Goal: Task Accomplishment & Management: Use online tool/utility

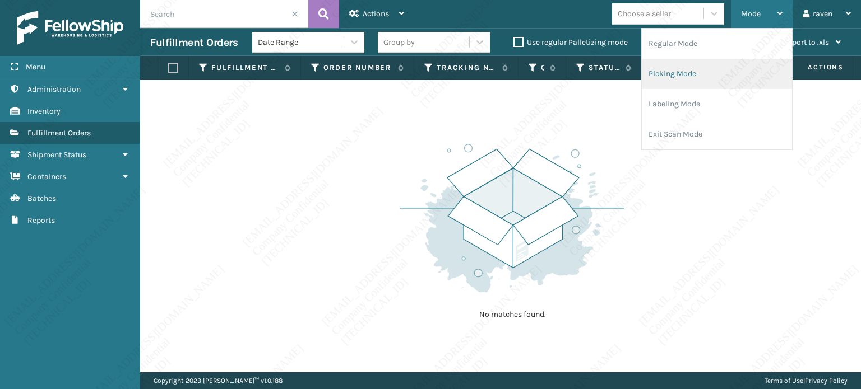
click at [694, 78] on li "Picking Mode" at bounding box center [716, 74] width 150 height 30
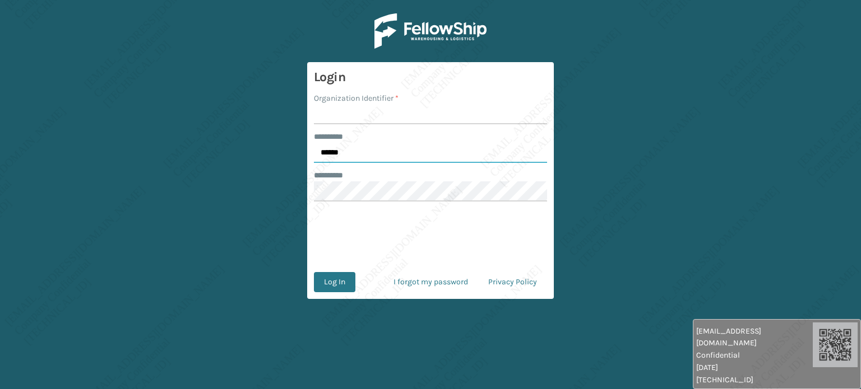
click at [347, 156] on input "******" at bounding box center [430, 153] width 233 height 20
click at [347, 155] on input "******" at bounding box center [430, 153] width 233 height 20
type input "*****"
click at [360, 118] on input "Organization Identifier *" at bounding box center [430, 114] width 233 height 20
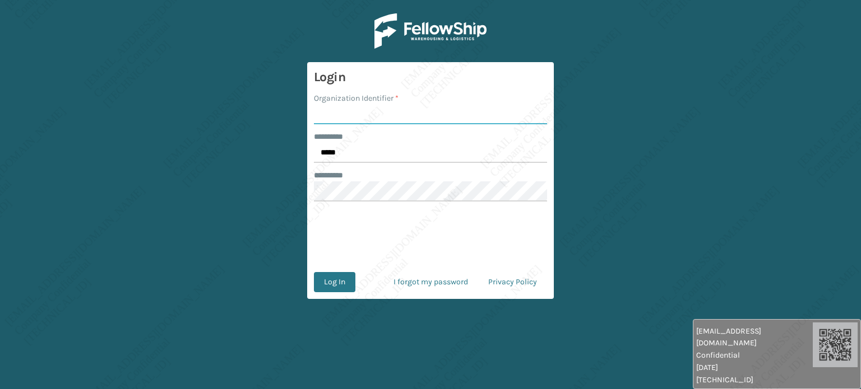
type input "Ladson"
click at [324, 277] on button "Log In" at bounding box center [334, 282] width 41 height 20
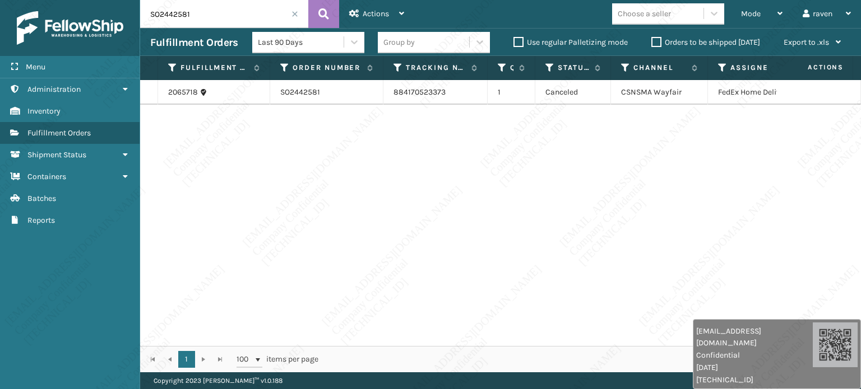
click at [293, 10] on input "SO2442581" at bounding box center [224, 14] width 168 height 28
click at [292, 13] on span at bounding box center [294, 14] width 7 height 7
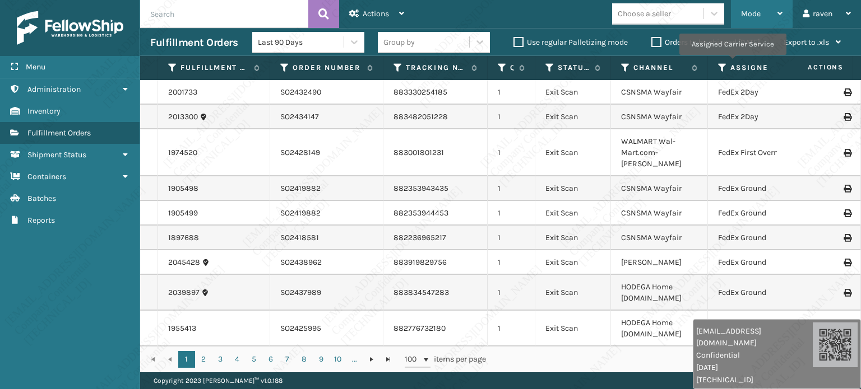
click at [762, 15] on div "Mode" at bounding box center [761, 14] width 41 height 28
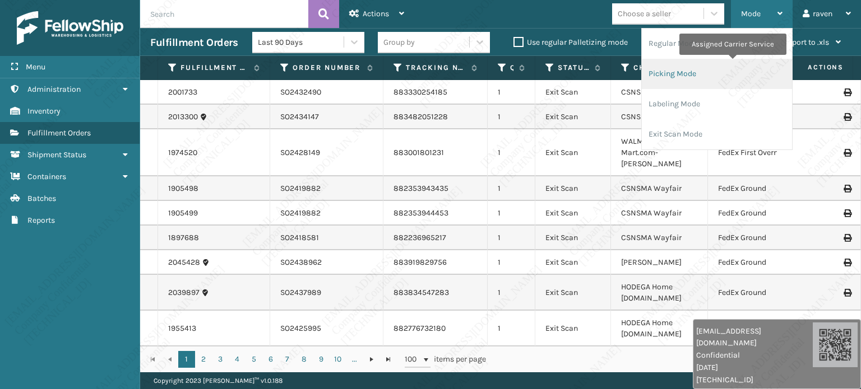
click at [706, 76] on li "Picking Mode" at bounding box center [716, 74] width 150 height 30
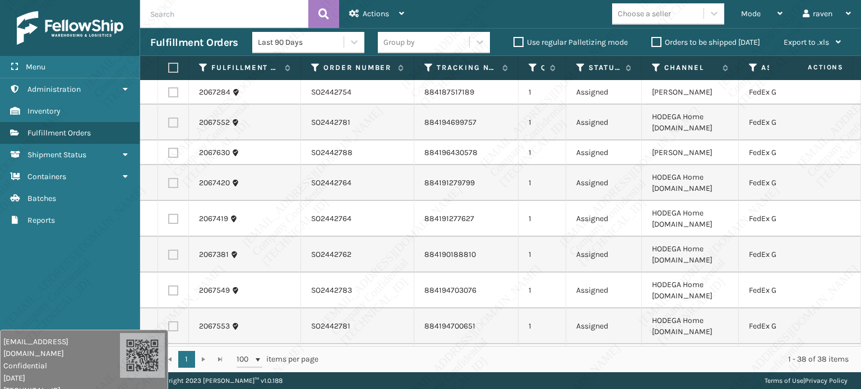
drag, startPoint x: 715, startPoint y: 364, endPoint x: 182, endPoint y: 325, distance: 534.7
click at [20, 360] on span "Confidential" at bounding box center [61, 366] width 117 height 12
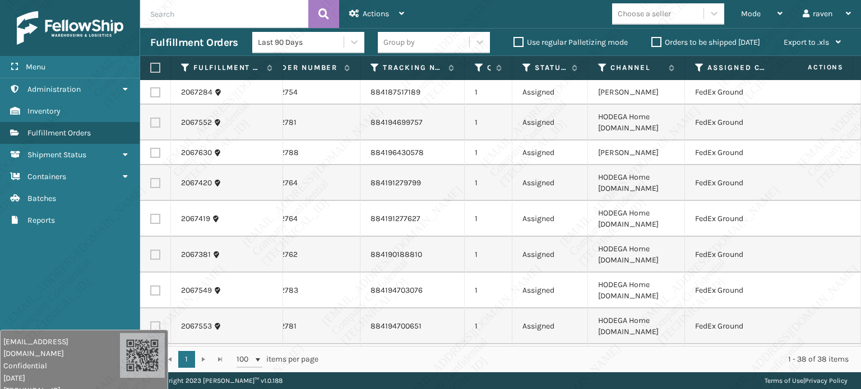
scroll to position [0, 54]
click at [695, 67] on icon at bounding box center [699, 68] width 9 height 10
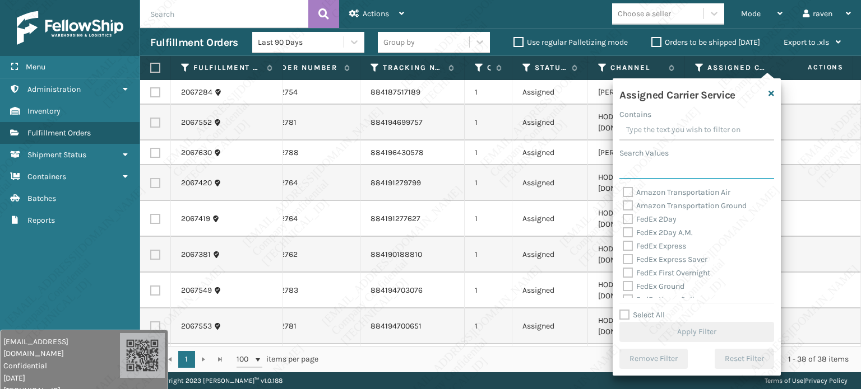
click at [659, 174] on input "Search Values" at bounding box center [696, 169] width 155 height 20
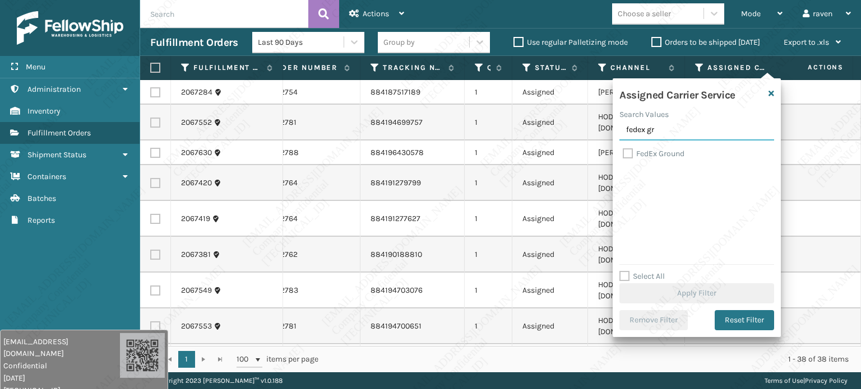
type input "fedex gr"
click at [661, 154] on label "FedEx Ground" at bounding box center [653, 154] width 62 height 10
click at [623, 154] on input "FedEx Ground" at bounding box center [622, 150] width 1 height 7
checkbox input "true"
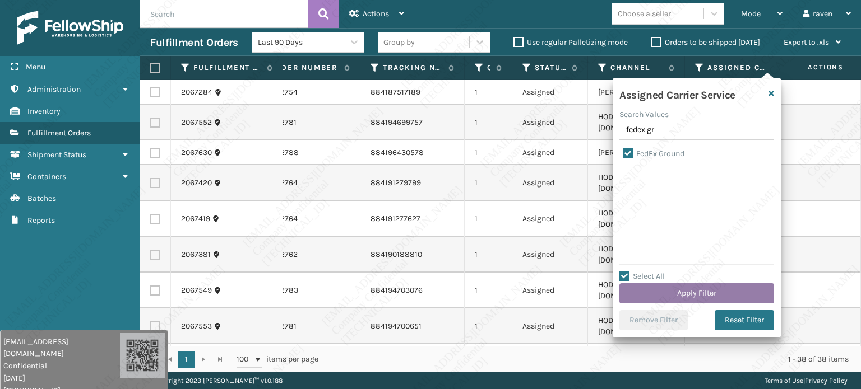
click at [689, 292] on button "Apply Filter" at bounding box center [696, 293] width 155 height 20
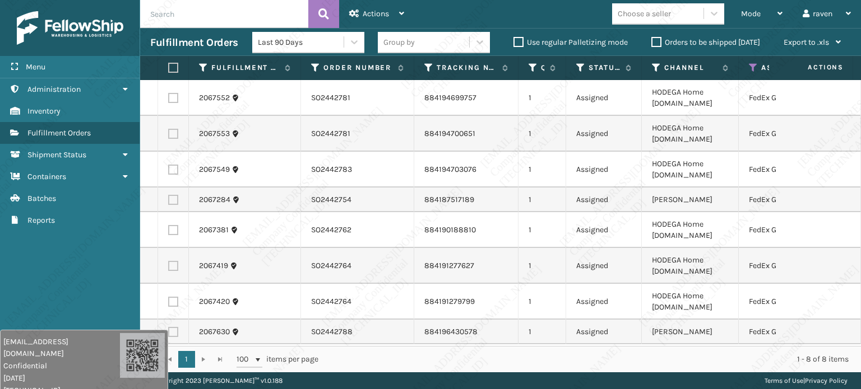
click at [175, 71] on label at bounding box center [171, 68] width 7 height 10
click at [169, 71] on input "checkbox" at bounding box center [168, 67] width 1 height 7
checkbox input "true"
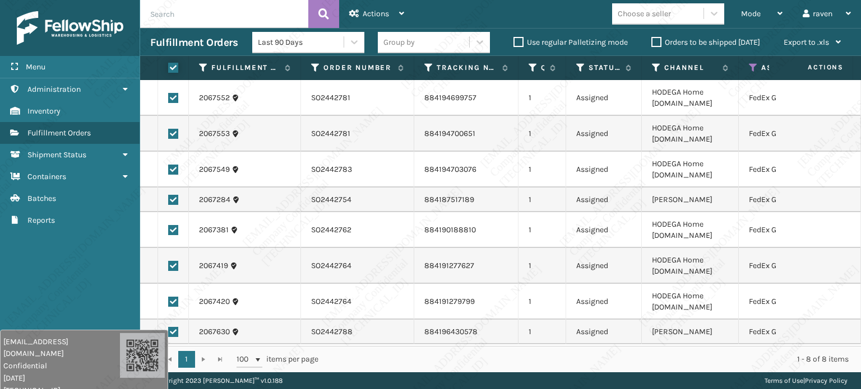
checkbox input "true"
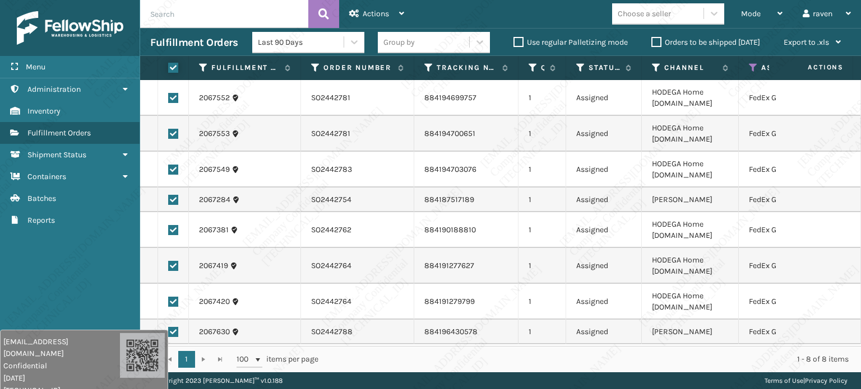
checkbox input "true"
click at [379, 24] on div "Actions" at bounding box center [376, 14] width 55 height 28
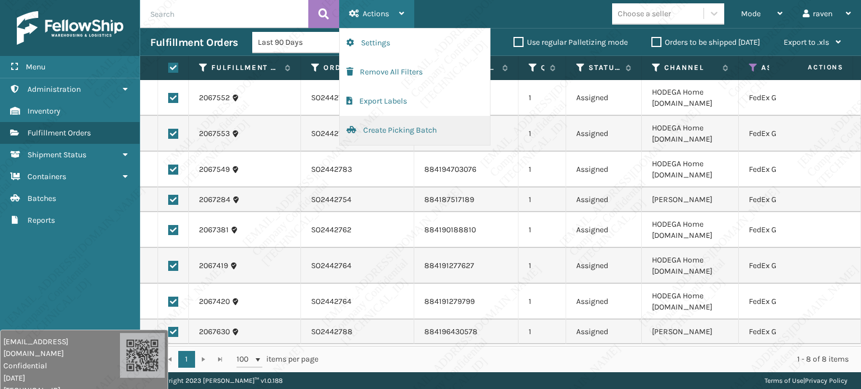
click at [379, 139] on button "Create Picking Batch" at bounding box center [415, 130] width 150 height 29
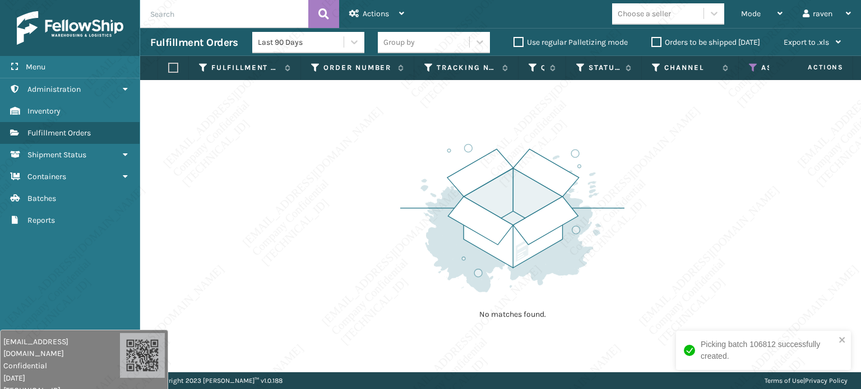
click at [752, 63] on icon at bounding box center [752, 68] width 9 height 10
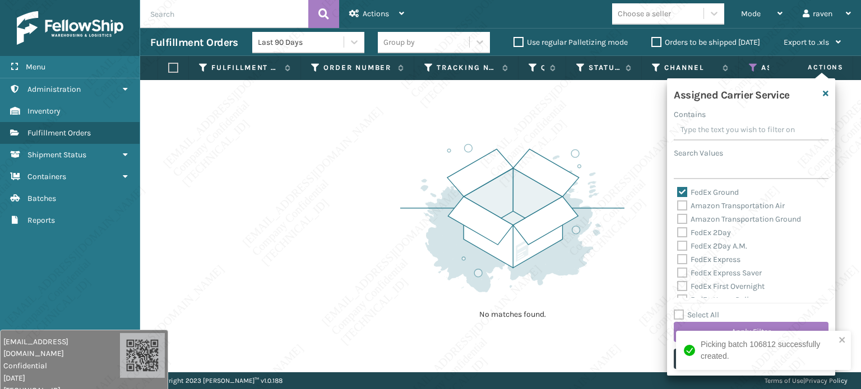
click at [715, 195] on label "FedEx Ground" at bounding box center [708, 193] width 62 height 10
click at [677, 193] on input "FedEx Ground" at bounding box center [677, 189] width 1 height 7
checkbox input "false"
click at [717, 168] on input "Search Values" at bounding box center [750, 169] width 155 height 20
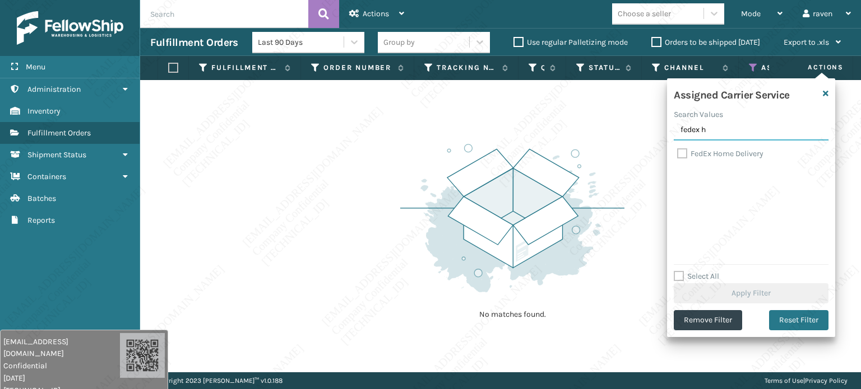
type input "fedex h"
click at [711, 159] on div "FedEx Home Delivery" at bounding box center [751, 153] width 148 height 13
click at [714, 154] on label "FedEx Home Delivery" at bounding box center [720, 154] width 86 height 10
click at [677, 154] on input "FedEx Home Delivery" at bounding box center [677, 150] width 1 height 7
checkbox input "true"
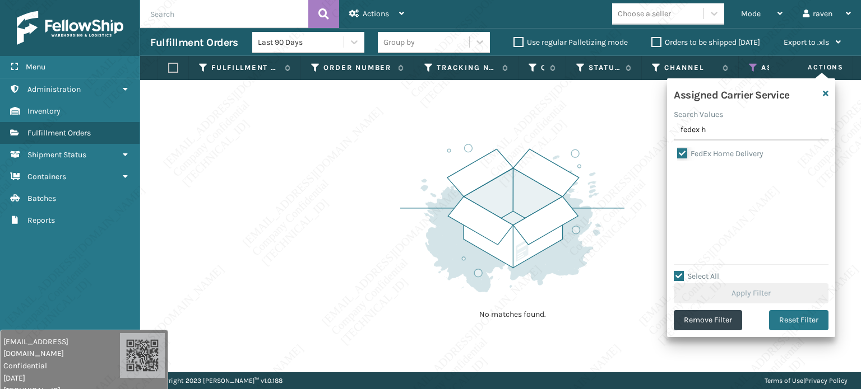
checkbox input "true"
click at [766, 289] on button "Apply Filter" at bounding box center [750, 293] width 155 height 20
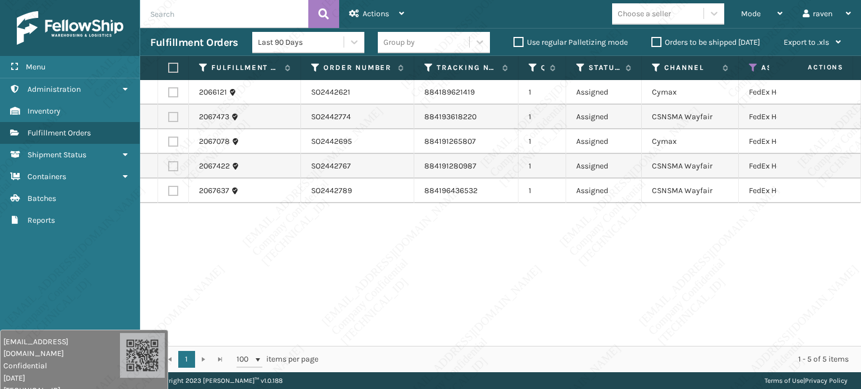
click at [376, 250] on div "2066121 SO2442621 884189621419 1 Assigned Cymax FedEx Home Delivery 2067473 SO2…" at bounding box center [500, 213] width 720 height 266
click at [175, 66] on label at bounding box center [171, 68] width 7 height 10
click at [169, 66] on input "checkbox" at bounding box center [168, 67] width 1 height 7
checkbox input "true"
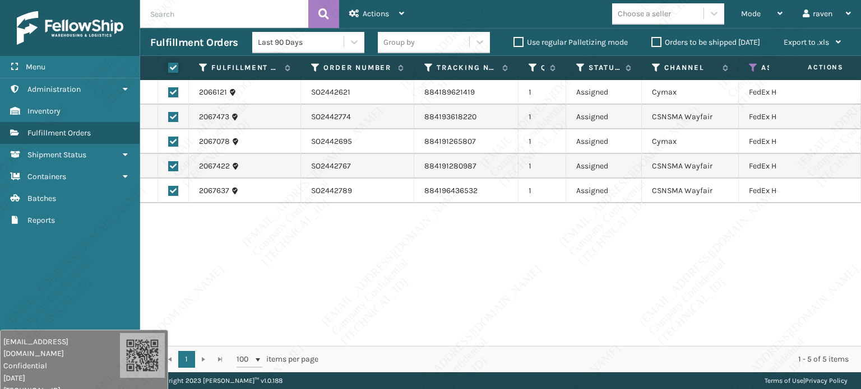
checkbox input "true"
click at [380, 25] on div "Actions" at bounding box center [376, 14] width 55 height 28
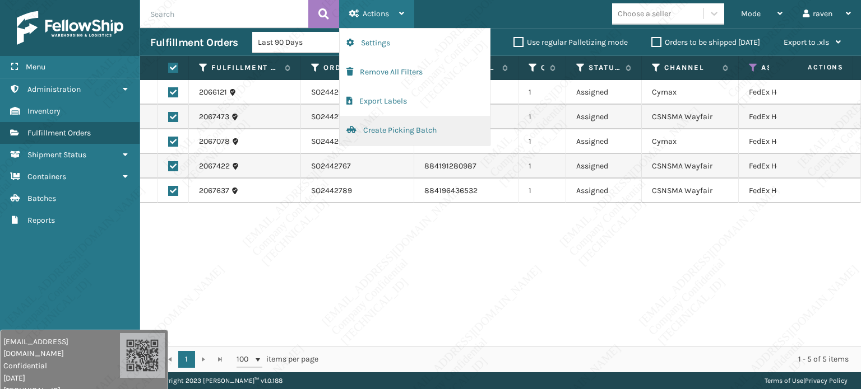
click at [376, 132] on button "Create Picking Batch" at bounding box center [415, 130] width 150 height 29
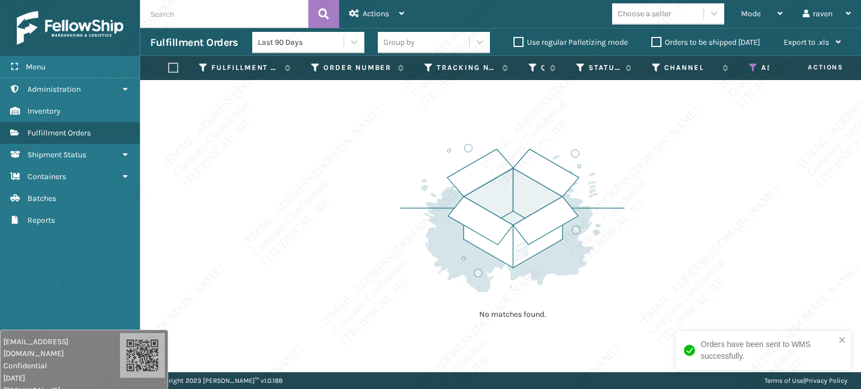
click at [751, 64] on icon at bounding box center [752, 68] width 9 height 10
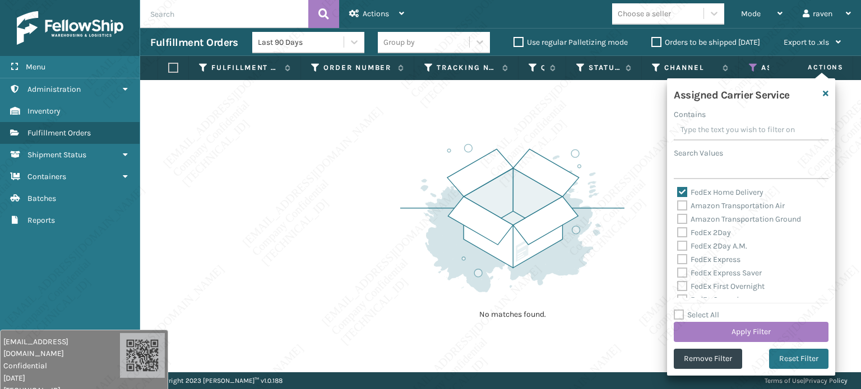
click at [697, 191] on label "FedEx Home Delivery" at bounding box center [720, 193] width 86 height 10
click at [677, 191] on input "FedEx Home Delivery" at bounding box center [677, 189] width 1 height 7
checkbox input "false"
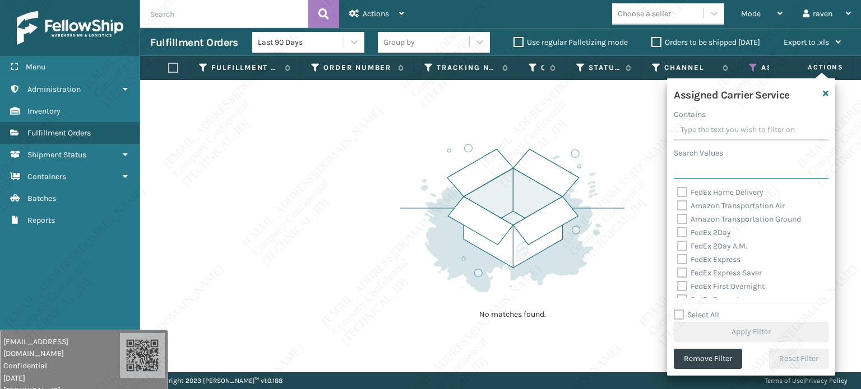
click at [704, 161] on input "Search Values" at bounding box center [750, 169] width 155 height 20
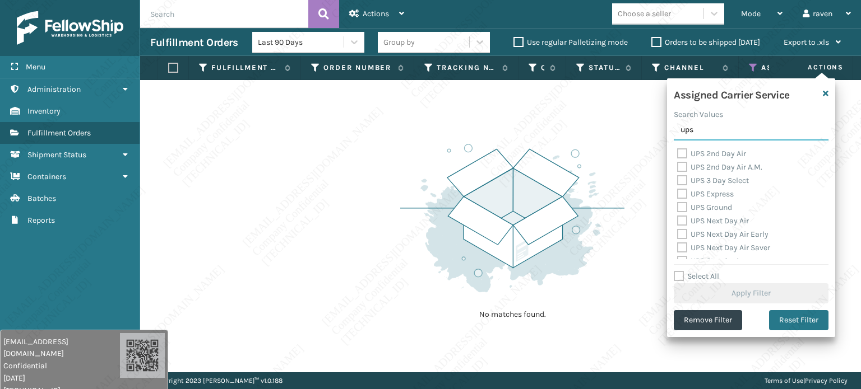
type input "ups"
drag, startPoint x: 705, startPoint y: 206, endPoint x: 711, endPoint y: 209, distance: 6.8
click at [706, 206] on label "UPS Ground" at bounding box center [704, 208] width 55 height 10
click at [680, 208] on label "UPS Ground" at bounding box center [704, 208] width 55 height 10
click at [677, 208] on input "UPS Ground" at bounding box center [677, 204] width 1 height 7
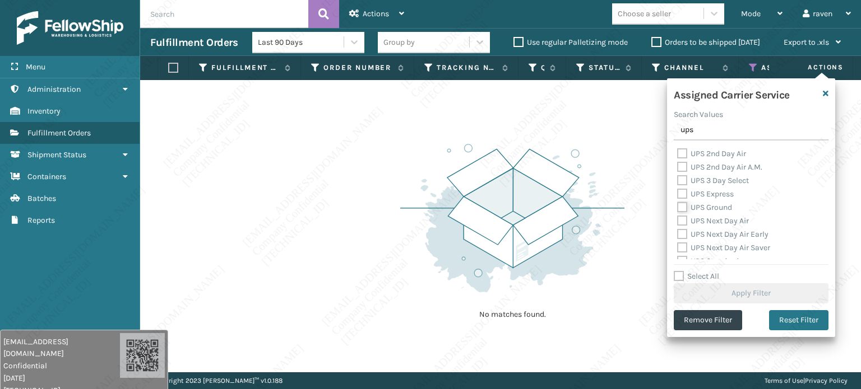
checkbox input "true"
click at [722, 292] on button "Apply Filter" at bounding box center [750, 293] width 155 height 20
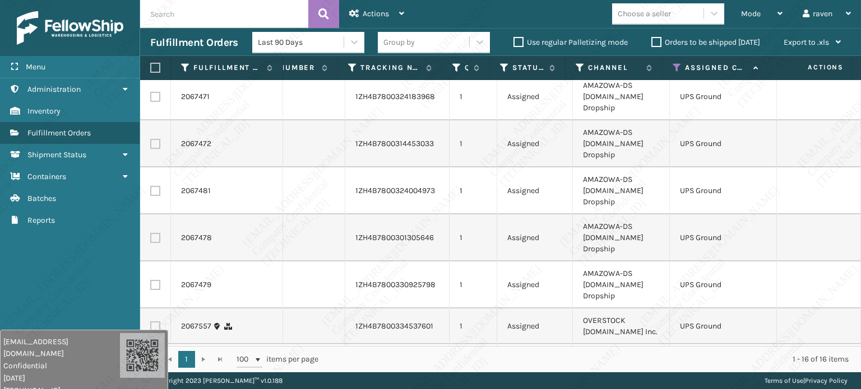
scroll to position [450, 77]
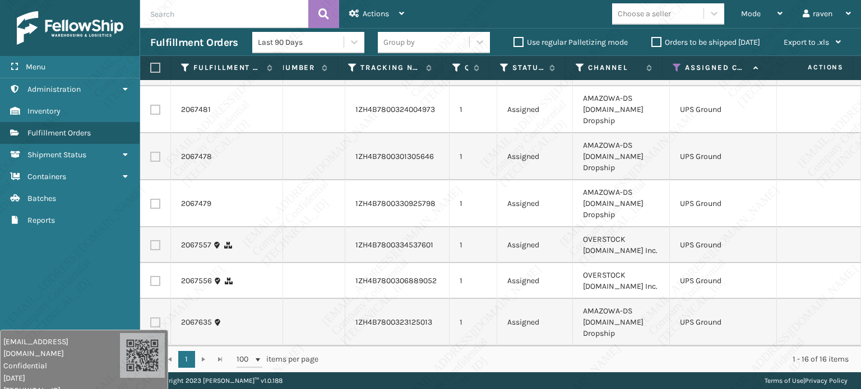
click at [595, 358] on div "1 - 16 of 16 items" at bounding box center [591, 359] width 514 height 11
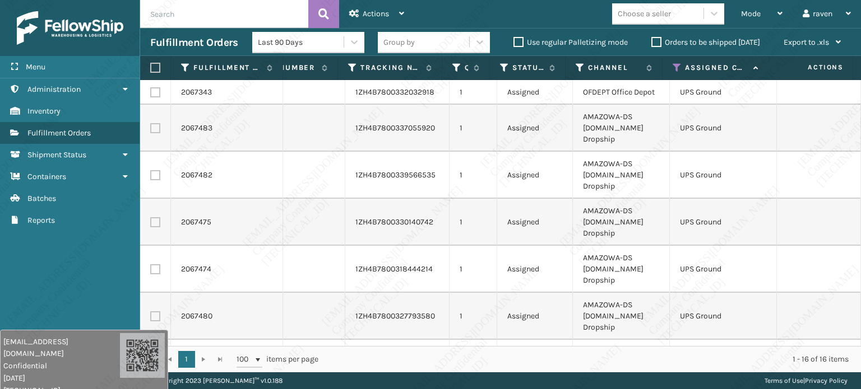
scroll to position [0, 77]
click at [748, 8] on div "Mode" at bounding box center [761, 14] width 41 height 28
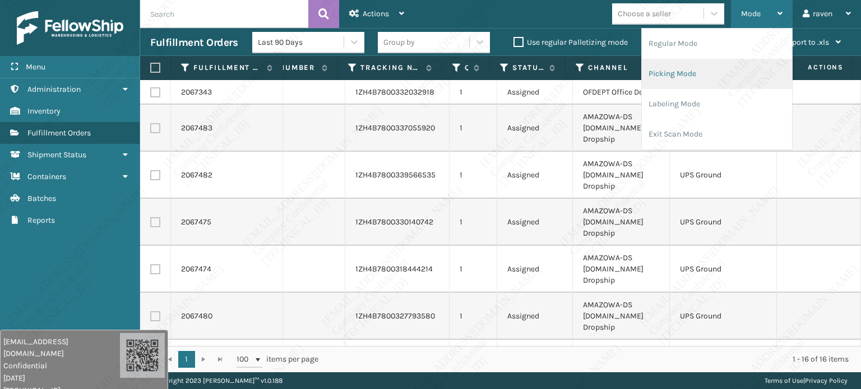
click at [710, 69] on li "Picking Mode" at bounding box center [716, 74] width 150 height 30
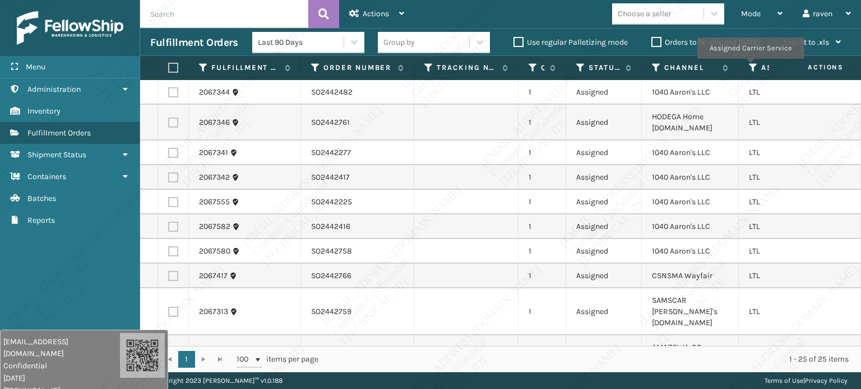
click at [750, 67] on icon at bounding box center [752, 68] width 9 height 10
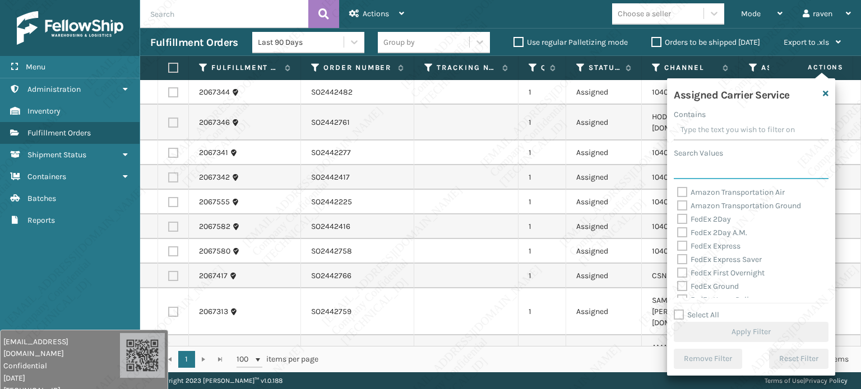
click at [708, 174] on input "Search Values" at bounding box center [750, 169] width 155 height 20
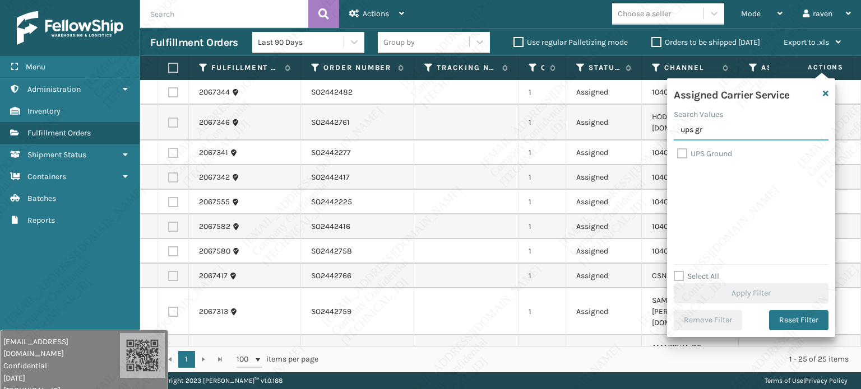
type input "ups gr"
click at [715, 153] on label "UPS Ground" at bounding box center [704, 154] width 55 height 10
click at [677, 153] on input "UPS Ground" at bounding box center [677, 150] width 1 height 7
checkbox input "true"
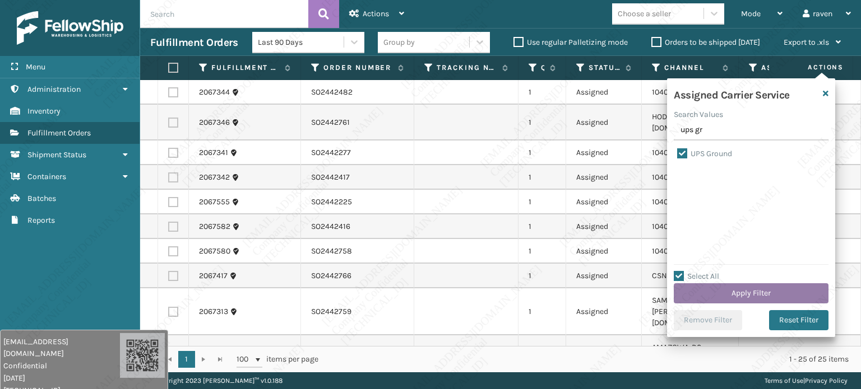
click at [758, 292] on button "Apply Filter" at bounding box center [750, 293] width 155 height 20
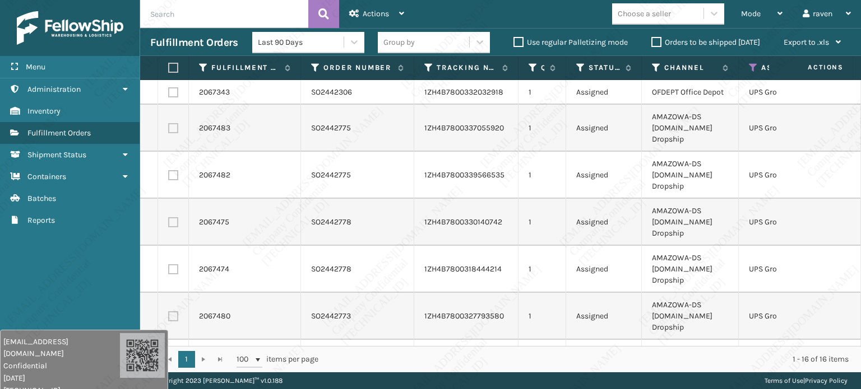
click at [172, 68] on label at bounding box center [171, 68] width 7 height 10
click at [169, 68] on input "checkbox" at bounding box center [168, 67] width 1 height 7
checkbox input "true"
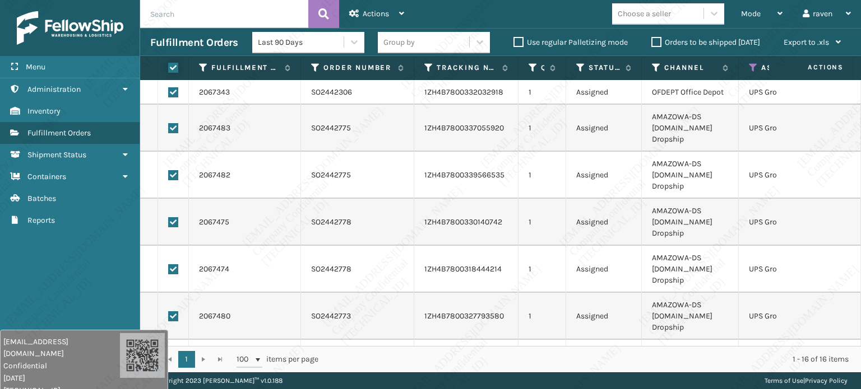
checkbox input "true"
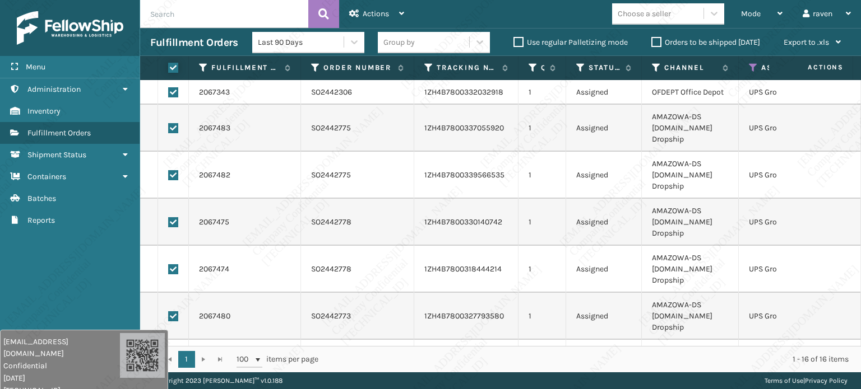
checkbox input "true"
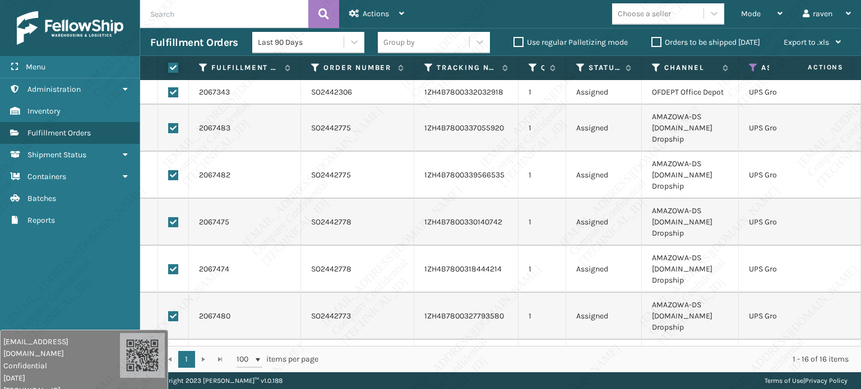
checkbox input "true"
click at [397, 5] on div "Actions" at bounding box center [376, 14] width 55 height 28
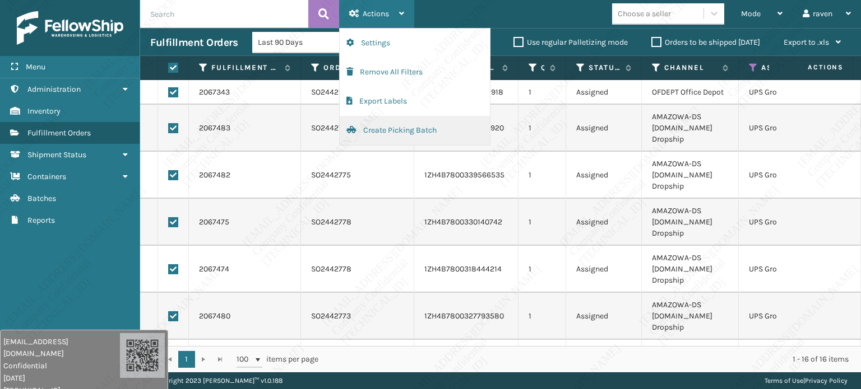
click at [366, 136] on button "Create Picking Batch" at bounding box center [415, 130] width 150 height 29
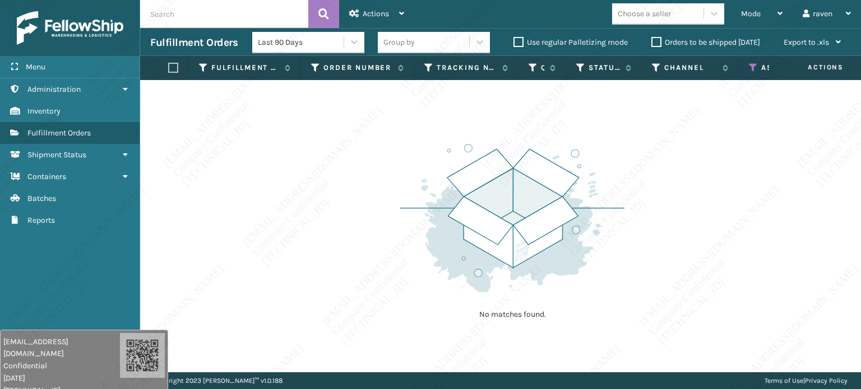
click at [752, 66] on icon at bounding box center [752, 68] width 9 height 10
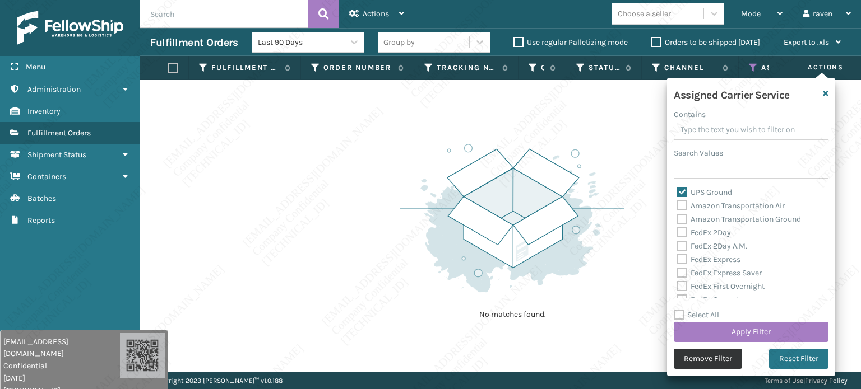
click at [717, 356] on button "Remove Filter" at bounding box center [707, 359] width 68 height 20
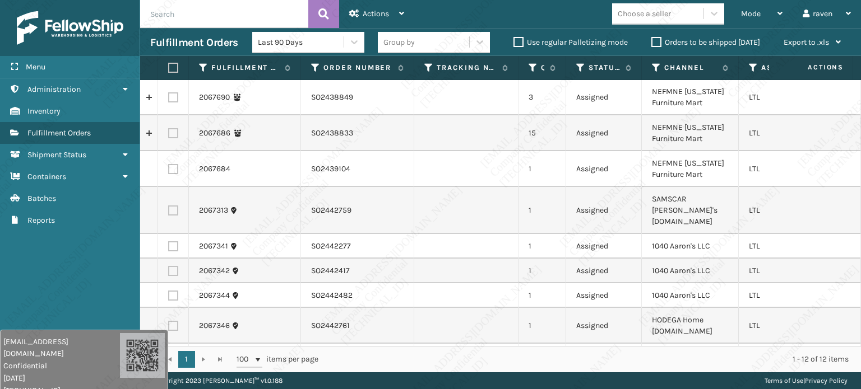
scroll to position [0, 0]
click at [545, 21] on div "Mode Regular Mode Picking Mode Labeling Mode Exit Scan Mode Choose a seller rav…" at bounding box center [637, 14] width 447 height 28
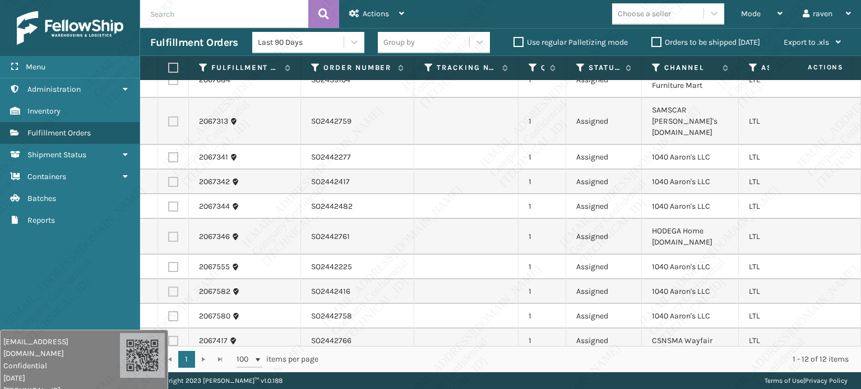
scroll to position [94, 0]
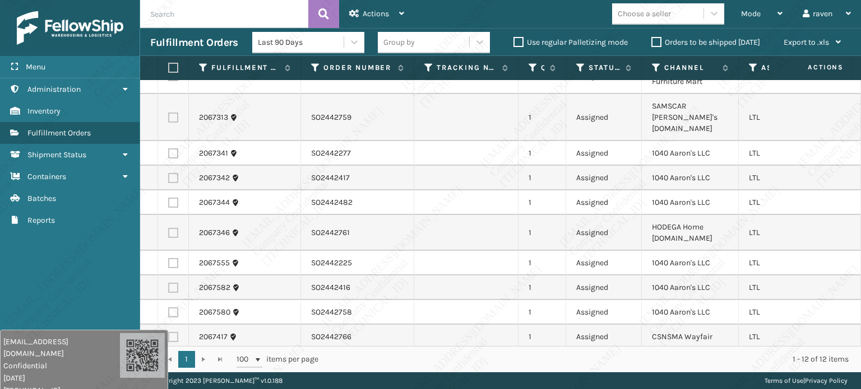
click at [484, 356] on div "1 - 12 of 12 items" at bounding box center [591, 359] width 514 height 11
click at [173, 332] on label at bounding box center [173, 337] width 10 height 10
click at [169, 332] on input "checkbox" at bounding box center [168, 335] width 1 height 7
checkbox input "true"
click at [379, 6] on div "Actions" at bounding box center [376, 14] width 55 height 28
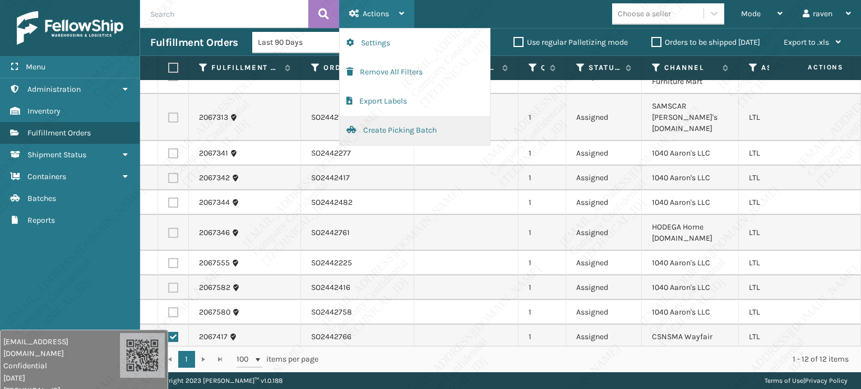
click at [382, 128] on button "Create Picking Batch" at bounding box center [415, 130] width 150 height 29
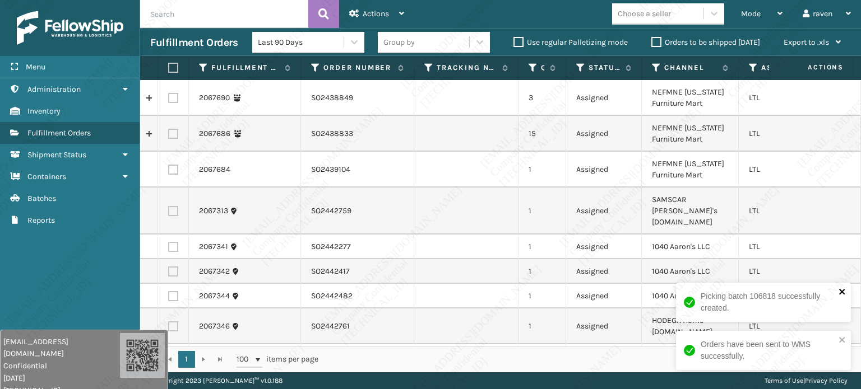
click at [841, 292] on icon "close" at bounding box center [842, 292] width 6 height 6
click at [845, 343] on icon "close" at bounding box center [842, 340] width 8 height 9
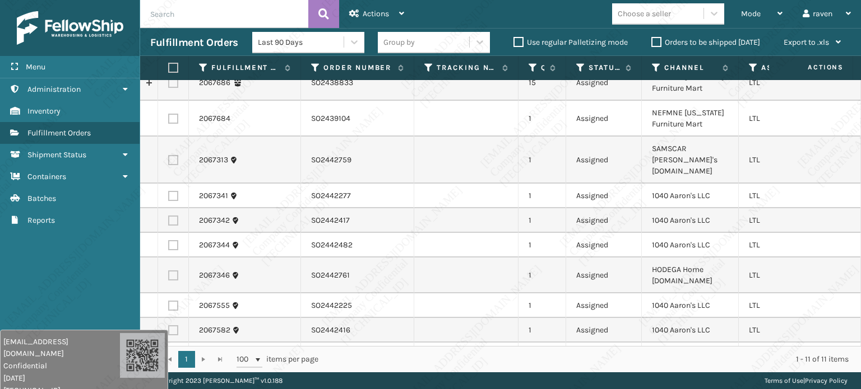
scroll to position [69, 0]
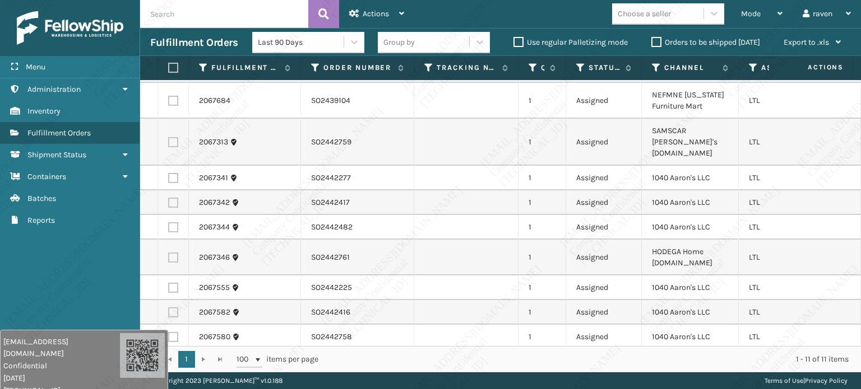
click at [174, 283] on label at bounding box center [173, 288] width 10 height 10
click at [169, 283] on input "checkbox" at bounding box center [168, 286] width 1 height 7
checkbox input "true"
click at [170, 308] on label at bounding box center [173, 313] width 10 height 10
click at [169, 308] on input "checkbox" at bounding box center [168, 311] width 1 height 7
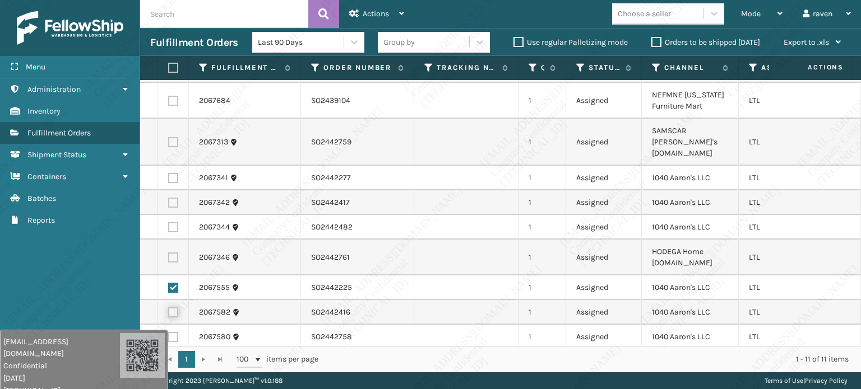
checkbox input "true"
click at [176, 332] on label at bounding box center [173, 337] width 10 height 10
click at [169, 332] on input "checkbox" at bounding box center [168, 335] width 1 height 7
checkbox input "true"
copy td "1040 Aaron's LLC"
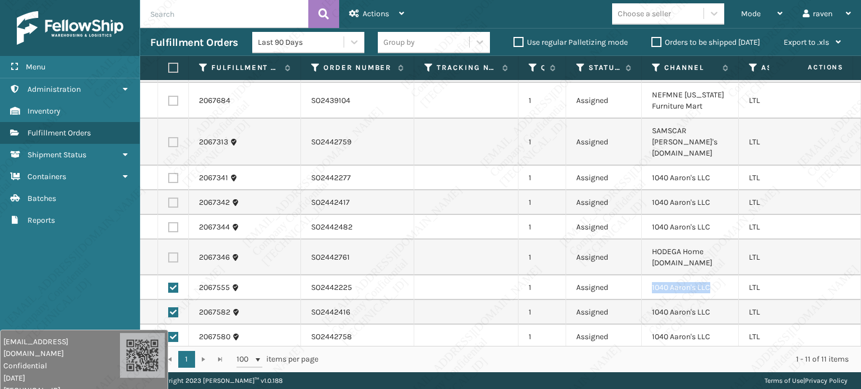
drag, startPoint x: 705, startPoint y: 282, endPoint x: 650, endPoint y: 281, distance: 54.4
click at [650, 281] on td "1040 Aaron's LLC" at bounding box center [689, 288] width 97 height 25
click at [377, 15] on span "Actions" at bounding box center [375, 14] width 26 height 10
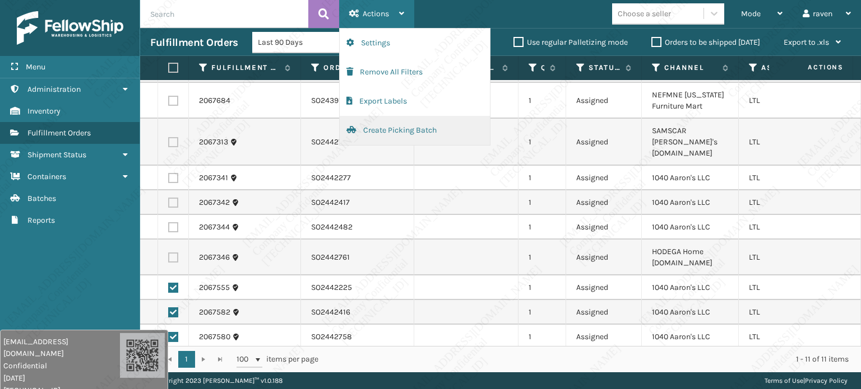
click at [392, 132] on button "Create Picking Batch" at bounding box center [415, 130] width 150 height 29
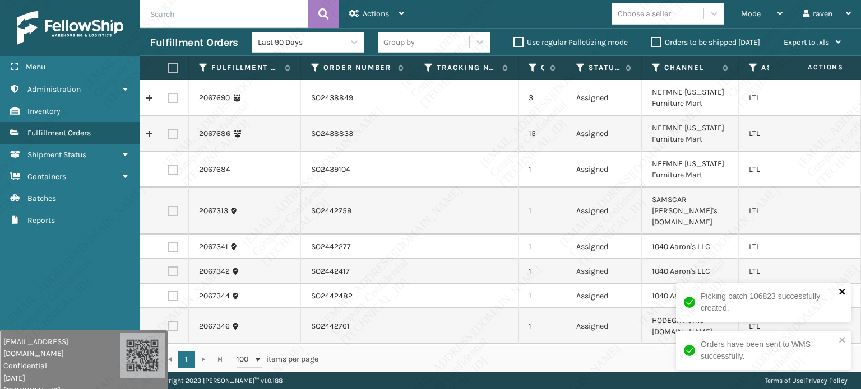
click at [840, 292] on icon "close" at bounding box center [842, 292] width 6 height 6
click at [839, 339] on icon "close" at bounding box center [842, 340] width 8 height 9
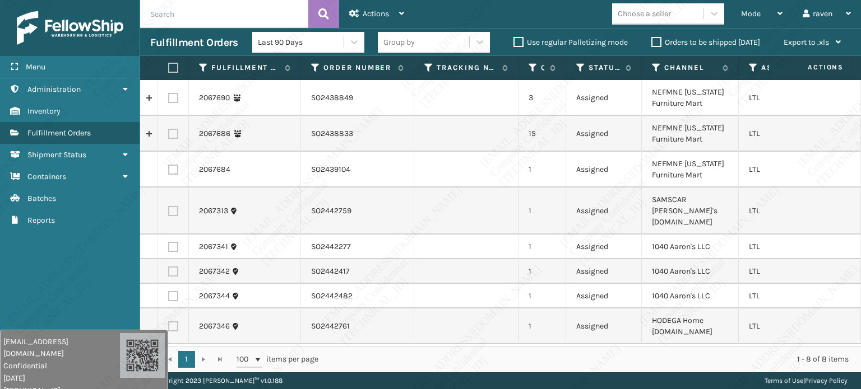
click at [176, 97] on label at bounding box center [173, 98] width 10 height 10
click at [169, 97] on input "checkbox" at bounding box center [168, 96] width 1 height 7
checkbox input "true"
click at [173, 133] on label at bounding box center [173, 134] width 10 height 10
click at [169, 133] on input "checkbox" at bounding box center [168, 132] width 1 height 7
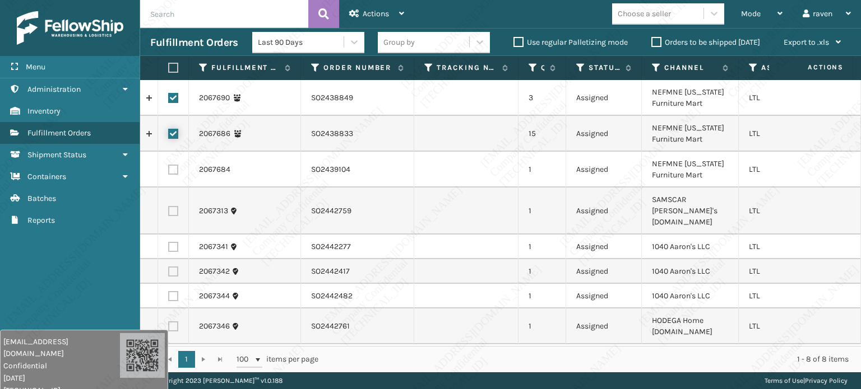
checkbox input "true"
click at [175, 169] on label at bounding box center [173, 170] width 10 height 10
click at [169, 169] on input "checkbox" at bounding box center [168, 168] width 1 height 7
checkbox input "true"
click at [371, 14] on span "Actions" at bounding box center [375, 14] width 26 height 10
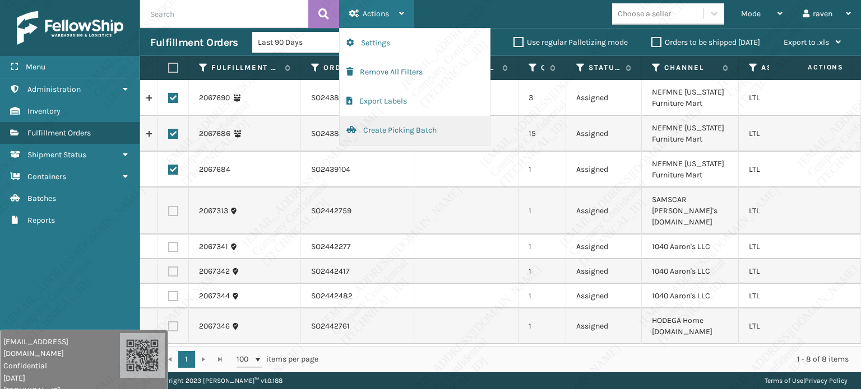
click at [412, 131] on button "Create Picking Batch" at bounding box center [415, 130] width 150 height 29
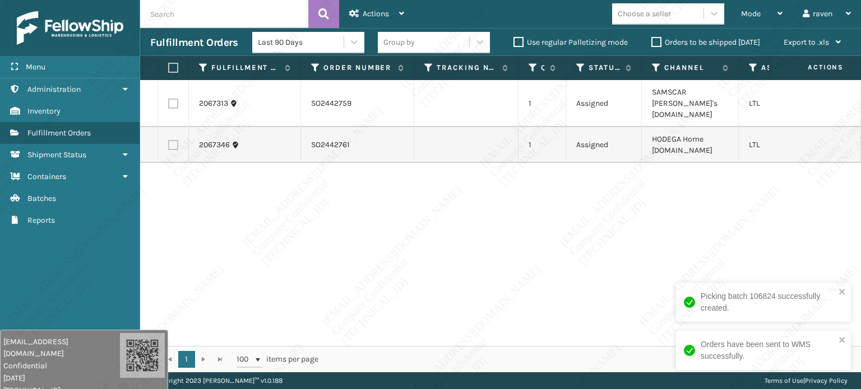
click at [710, 217] on div "2067313 SO2442759 1 Assigned SAMSCAR Sam's Club.com LTL 2067346 SO2442761 1 Ass…" at bounding box center [500, 213] width 720 height 266
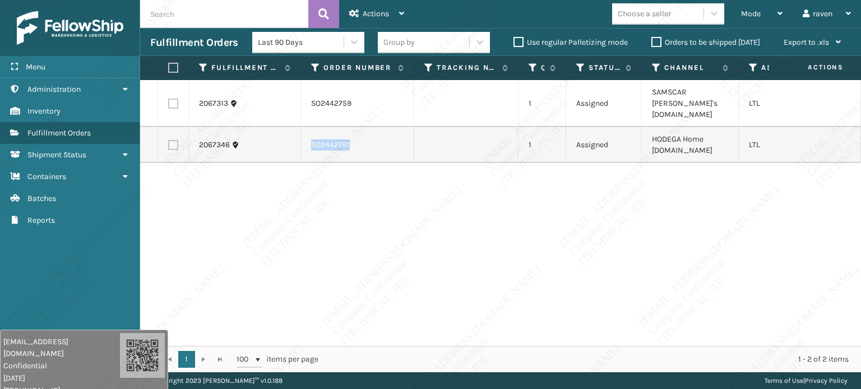
copy td "SO2442761"
drag, startPoint x: 354, startPoint y: 138, endPoint x: 303, endPoint y: 138, distance: 51.0
click at [303, 138] on td "SO2442761" at bounding box center [357, 145] width 113 height 36
click at [369, 215] on div "2067313 SO2442759 1 Assigned SAMSCAR Sam's Club.com LTL 2067346 SO2442761 1 Ass…" at bounding box center [500, 213] width 720 height 266
click at [170, 140] on label at bounding box center [173, 145] width 10 height 10
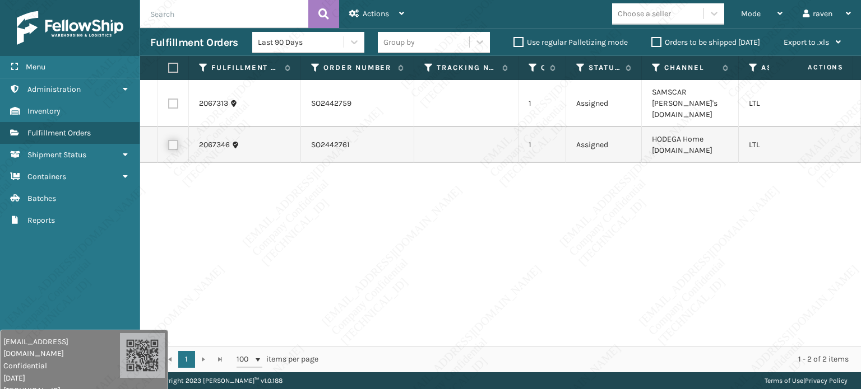
click at [169, 140] on input "checkbox" at bounding box center [168, 143] width 1 height 7
checkbox input "true"
click at [388, 12] on span "Actions" at bounding box center [375, 14] width 26 height 10
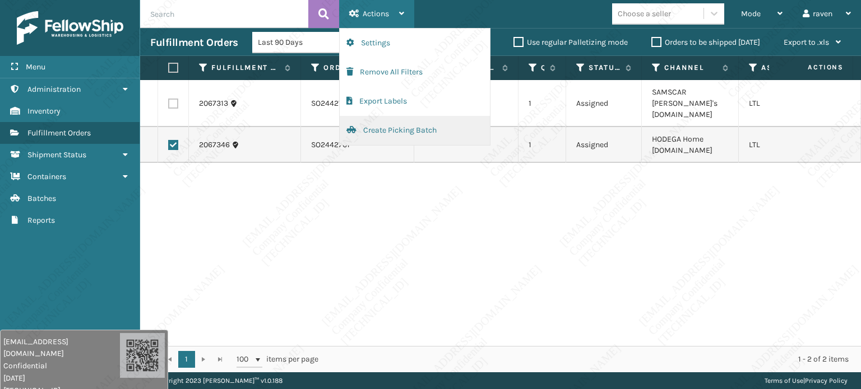
click at [383, 131] on button "Create Picking Batch" at bounding box center [415, 130] width 150 height 29
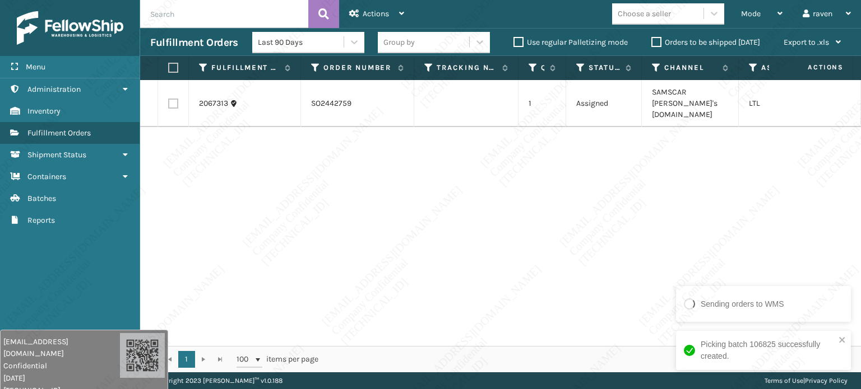
click at [519, 236] on div "2067313 SO2442759 1 Assigned SAMSCAR Sam's Club.com LTL" at bounding box center [500, 213] width 720 height 266
click at [547, 187] on div "2067313 SO2442759 1 Assigned SAMSCAR Sam's Club.com LTL" at bounding box center [500, 213] width 720 height 266
click at [174, 64] on label at bounding box center [171, 68] width 7 height 10
click at [169, 64] on input "checkbox" at bounding box center [168, 67] width 1 height 7
checkbox input "true"
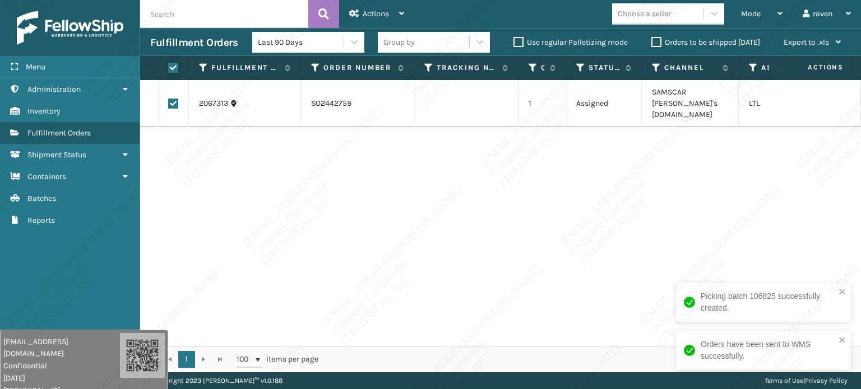
checkbox input "true"
click at [383, 18] on span "Actions" at bounding box center [375, 14] width 26 height 10
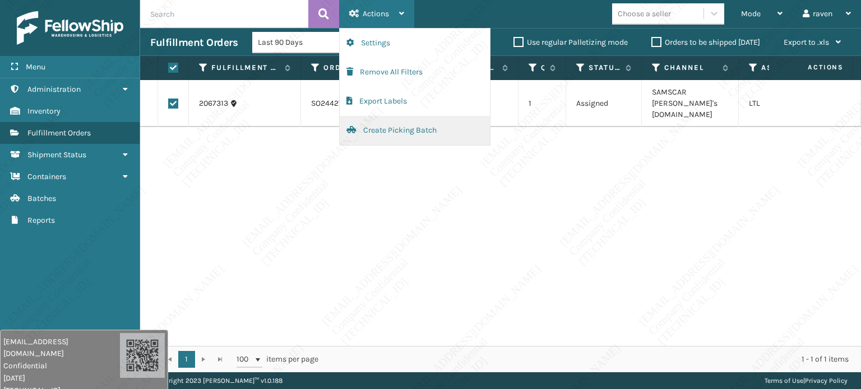
click at [406, 129] on button "Create Picking Batch" at bounding box center [415, 130] width 150 height 29
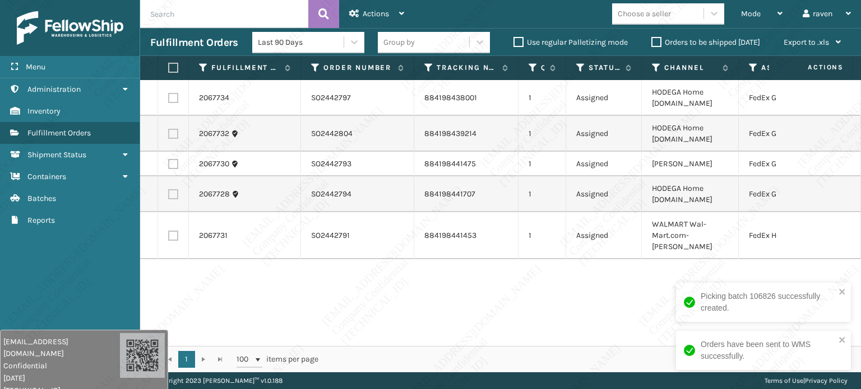
click at [560, 317] on div "2067734 SO2442797 884198438001 1 Assigned HODEGA Home Depot.com FedEx Ground 20…" at bounding box center [500, 213] width 720 height 266
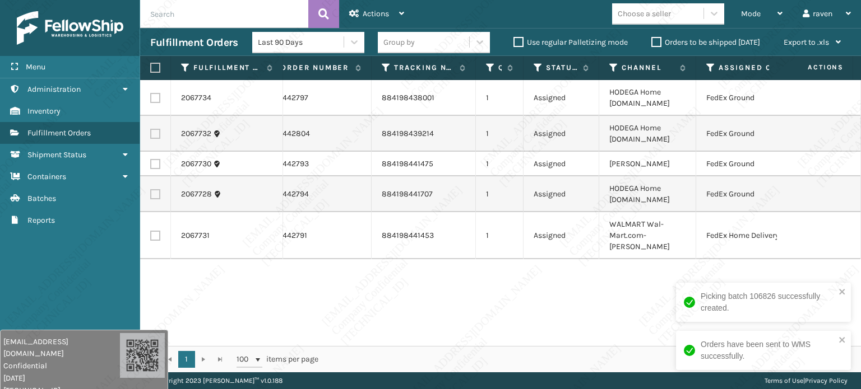
scroll to position [0, 76]
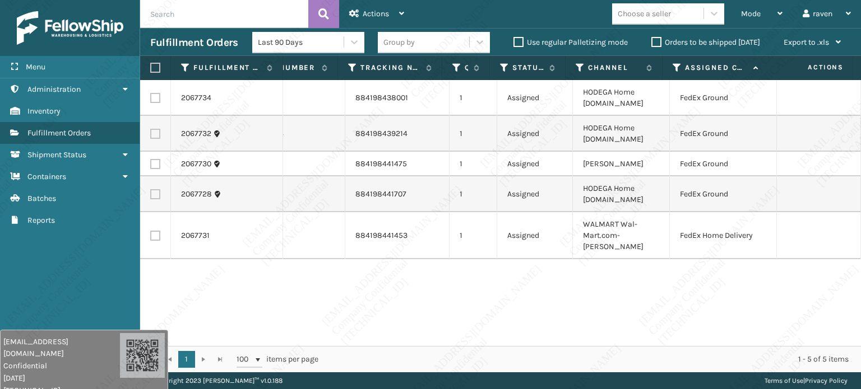
click at [155, 94] on label at bounding box center [155, 98] width 10 height 10
click at [151, 94] on input "checkbox" at bounding box center [150, 96] width 1 height 7
checkbox input "true"
click at [155, 129] on label at bounding box center [155, 134] width 10 height 10
click at [151, 129] on input "checkbox" at bounding box center [150, 132] width 1 height 7
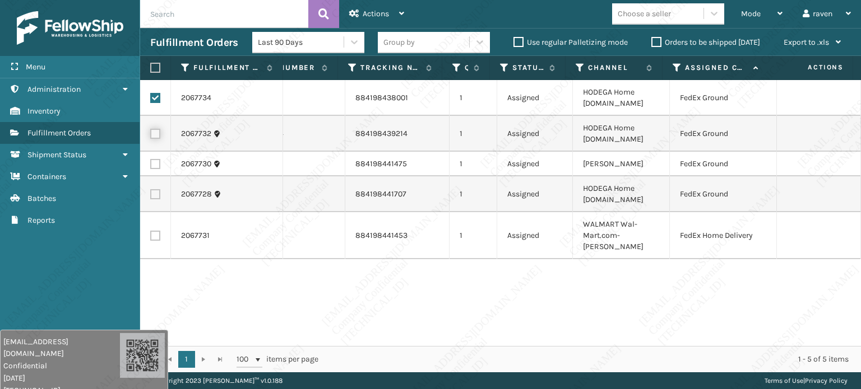
checkbox input "true"
drag, startPoint x: 157, startPoint y: 161, endPoint x: 158, endPoint y: 179, distance: 17.4
click at [157, 161] on label at bounding box center [155, 164] width 10 height 10
click at [151, 161] on input "checkbox" at bounding box center [150, 162] width 1 height 7
checkbox input "true"
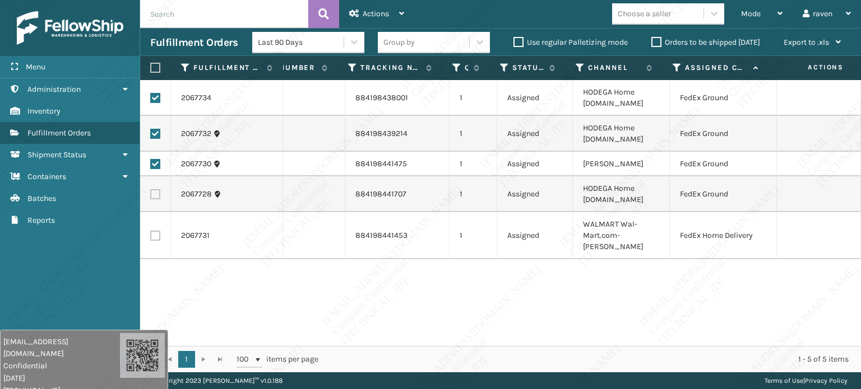
click at [155, 187] on td at bounding box center [155, 194] width 31 height 36
click at [159, 196] on label at bounding box center [155, 194] width 10 height 10
click at [151, 196] on input "checkbox" at bounding box center [150, 192] width 1 height 7
checkbox input "true"
click at [361, 12] on div "Actions" at bounding box center [376, 14] width 55 height 28
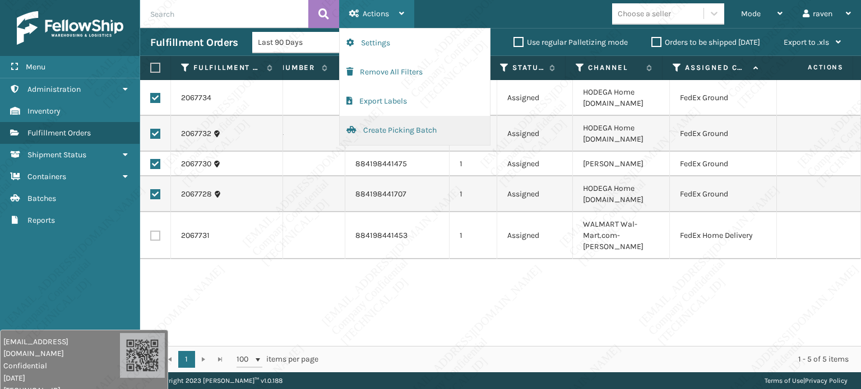
click at [379, 131] on button "Create Picking Batch" at bounding box center [415, 130] width 150 height 29
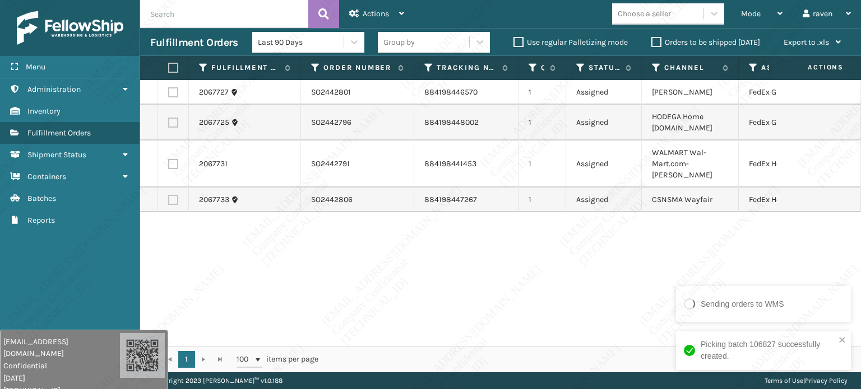
click at [772, 255] on div "2067727 SO2442801 884198446570 1 Assigned Ashley Furniture FedEx Ground 2067725…" at bounding box center [500, 213] width 720 height 266
click at [841, 338] on icon "close" at bounding box center [842, 340] width 8 height 9
drag, startPoint x: 742, startPoint y: 345, endPoint x: 773, endPoint y: 346, distance: 31.4
click at [782, 347] on div "Sending orders to WMS Picking batch 106827 successfully created." at bounding box center [762, 356] width 179 height 49
drag, startPoint x: 740, startPoint y: 311, endPoint x: 720, endPoint y: 324, distance: 23.0
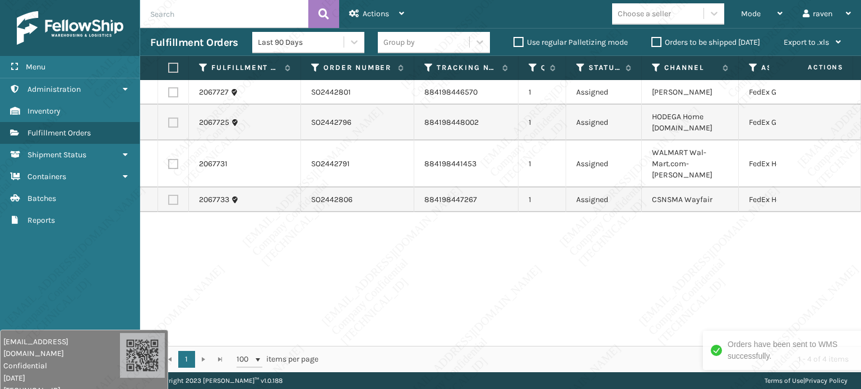
click at [740, 311] on div "2067727 SO2442801 884198446570 1 Assigned Ashley Furniture FedEx Ground 2067725…" at bounding box center [500, 213] width 720 height 266
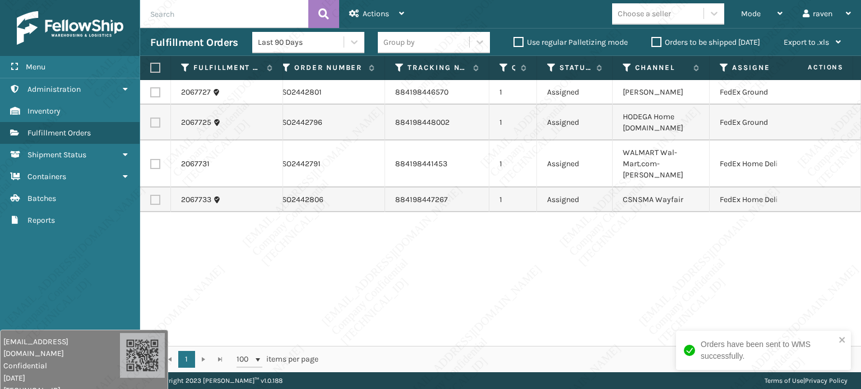
scroll to position [0, 0]
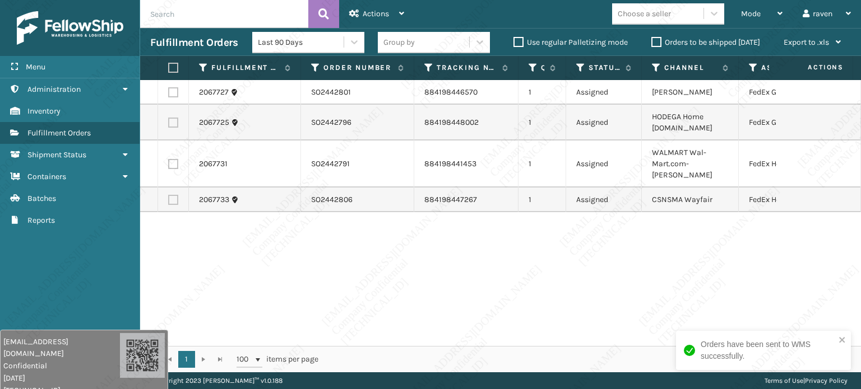
click at [179, 91] on td at bounding box center [173, 92] width 31 height 25
click at [175, 96] on label at bounding box center [173, 92] width 10 height 10
click at [169, 95] on input "checkbox" at bounding box center [168, 90] width 1 height 7
checkbox input "true"
click at [171, 122] on label at bounding box center [173, 123] width 10 height 10
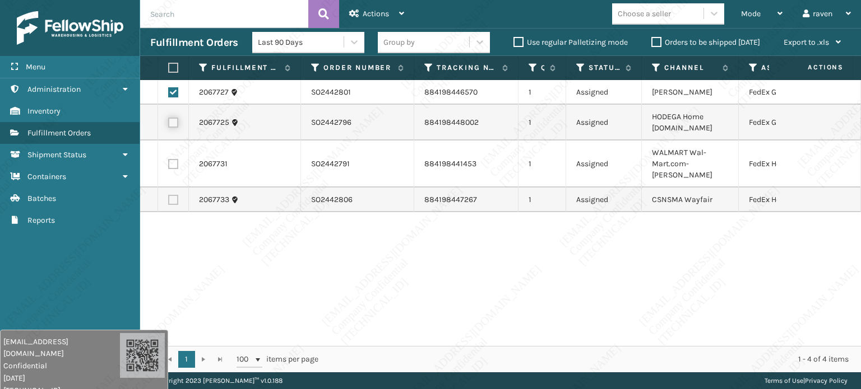
click at [169, 122] on input "checkbox" at bounding box center [168, 121] width 1 height 7
checkbox input "true"
click at [379, 15] on span "Actions" at bounding box center [375, 14] width 26 height 10
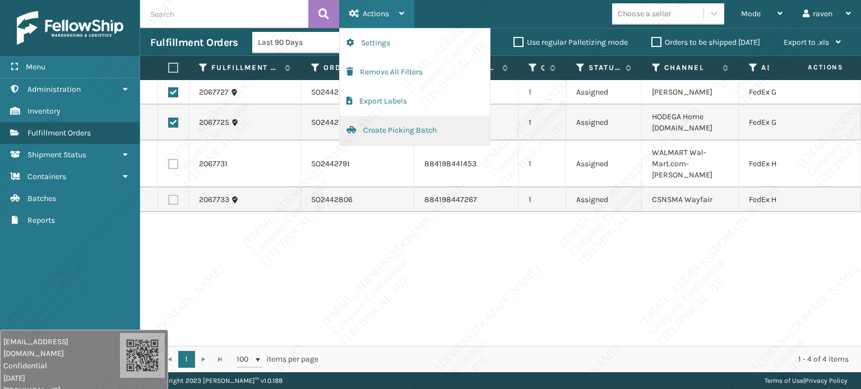
click at [362, 127] on button "Create Picking Batch" at bounding box center [415, 130] width 150 height 29
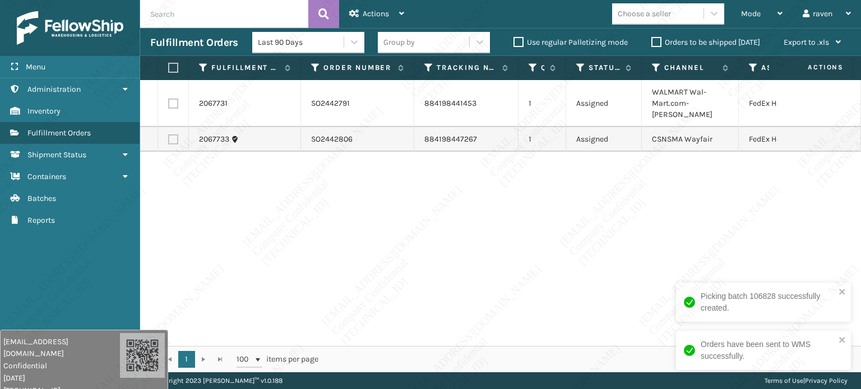
click at [394, 253] on div "2067731 SO2442791 884198441453 1 Assigned WALMART Wal-Mart.com-Ladson FedEx Hom…" at bounding box center [500, 213] width 720 height 266
drag, startPoint x: 657, startPoint y: 182, endPoint x: 638, endPoint y: 260, distance: 80.2
click at [665, 199] on div "2067731 SO2442791 884198441453 1 Assigned WALMART Wal-Mart.com-Ladson FedEx Hom…" at bounding box center [500, 213] width 720 height 266
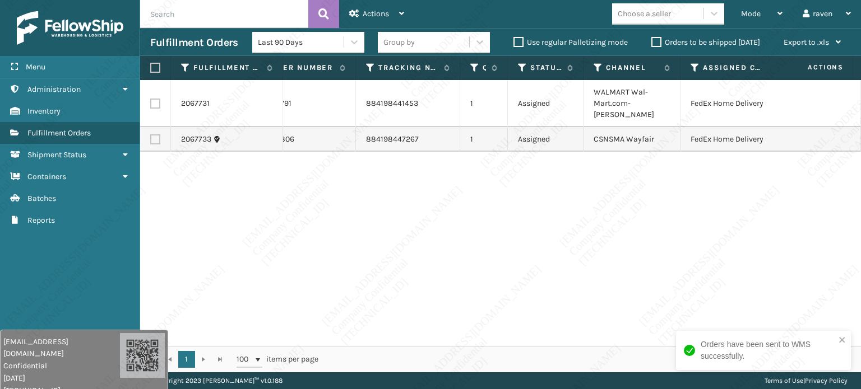
scroll to position [0, 56]
click at [484, 226] on div "2067731 SO2442791 884198441453 1 Assigned WALMART Wal-Mart.com-Ladson FedEx Hom…" at bounding box center [500, 213] width 720 height 266
click at [161, 69] on th at bounding box center [155, 68] width 31 height 24
click at [152, 64] on label at bounding box center [153, 68] width 7 height 10
click at [151, 64] on input "checkbox" at bounding box center [150, 67] width 1 height 7
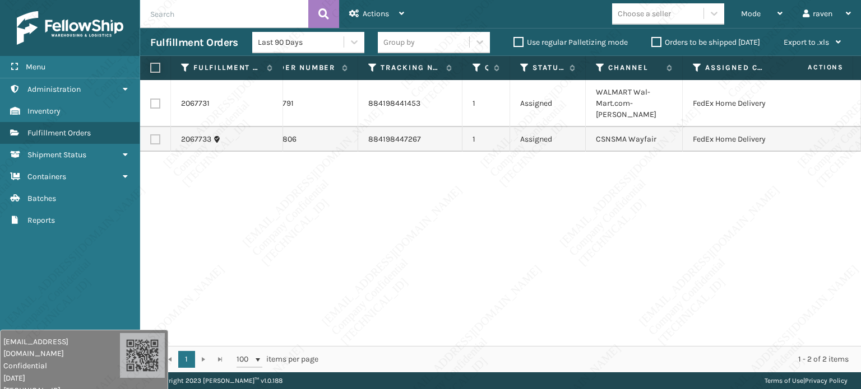
checkbox input "true"
click at [364, 8] on div "Actions" at bounding box center [376, 14] width 55 height 28
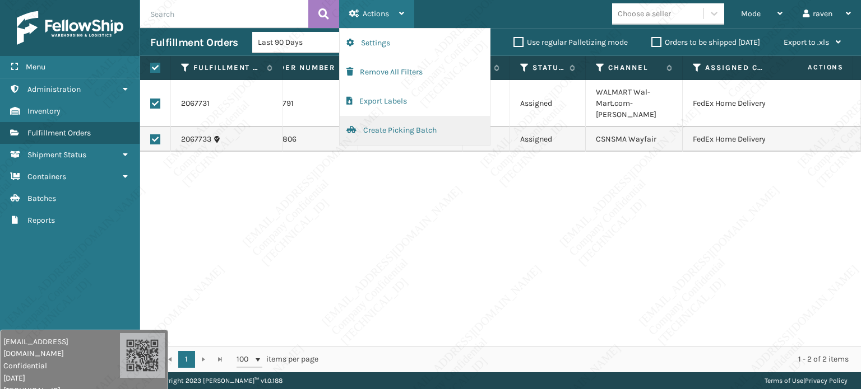
click at [393, 129] on button "Create Picking Batch" at bounding box center [415, 130] width 150 height 29
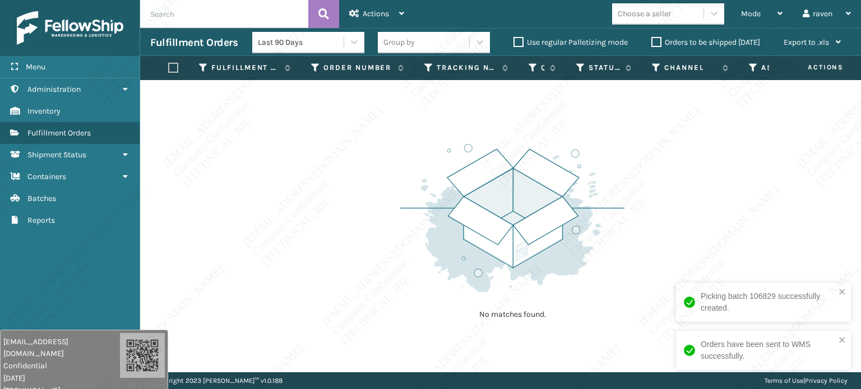
drag, startPoint x: 378, startPoint y: 199, endPoint x: 206, endPoint y: 109, distance: 193.9
click at [376, 196] on div "No matches found." at bounding box center [500, 226] width 720 height 292
click at [406, 147] on img at bounding box center [512, 218] width 224 height 155
